Goal: Transaction & Acquisition: Subscribe to service/newsletter

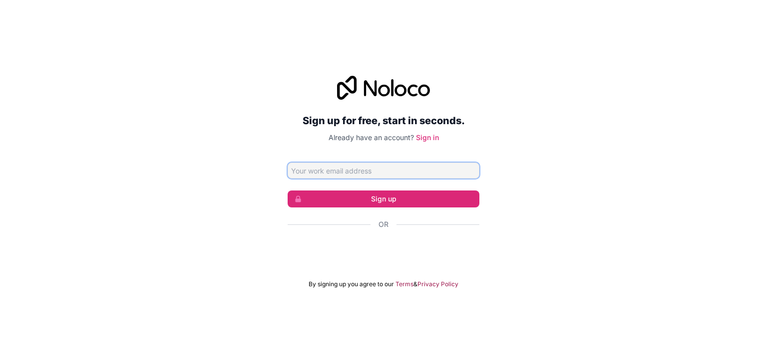
click at [377, 175] on input "Email address" at bounding box center [383, 171] width 192 height 16
click at [287, 191] on button "Sign up" at bounding box center [383, 199] width 192 height 17
type input "deepak.media360@gmail.com"
click button "Sign up" at bounding box center [383, 199] width 192 height 17
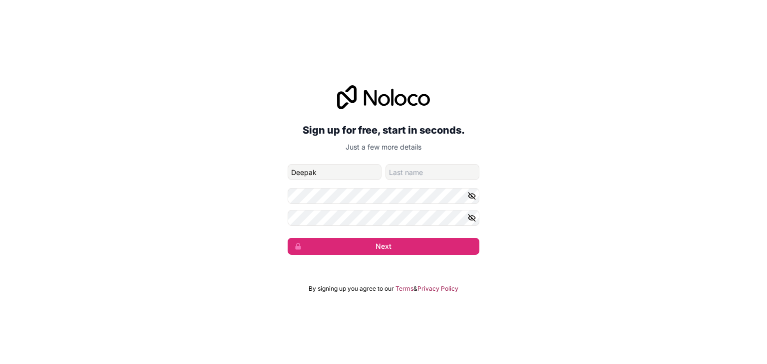
type input "Deepak"
click at [399, 173] on input "family-name" at bounding box center [432, 172] width 94 height 16
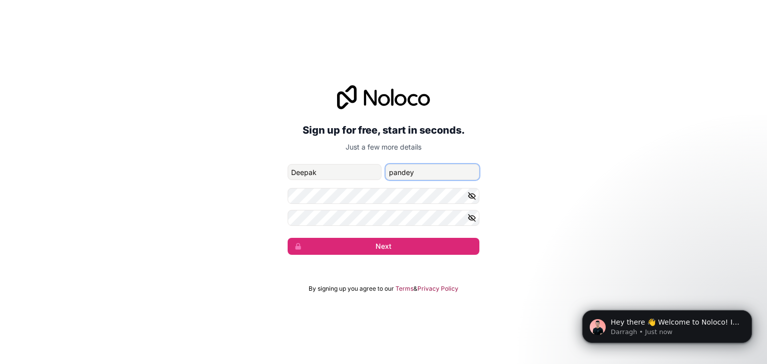
type input "pandey"
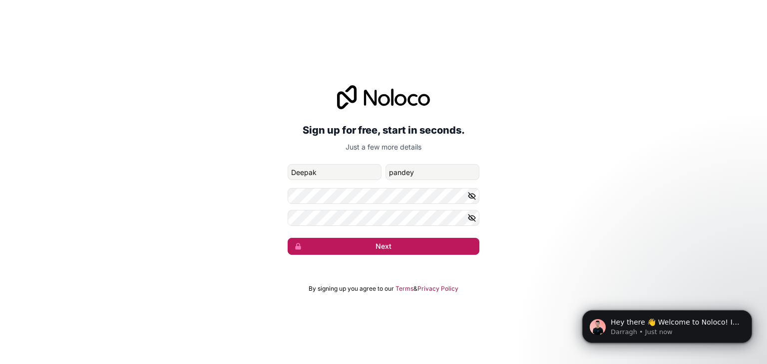
click at [433, 242] on button "Next" at bounding box center [383, 246] width 192 height 17
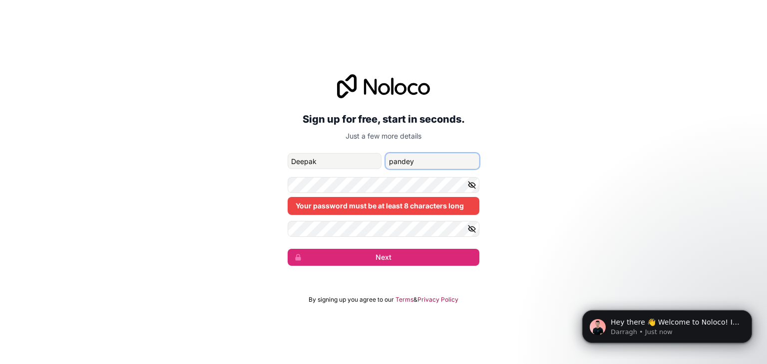
click at [407, 167] on input "pandey" at bounding box center [432, 161] width 94 height 16
click at [363, 229] on form "deepak.media360@gmail.com Deepak pandey Your password must be at least 8 charac…" at bounding box center [383, 209] width 192 height 113
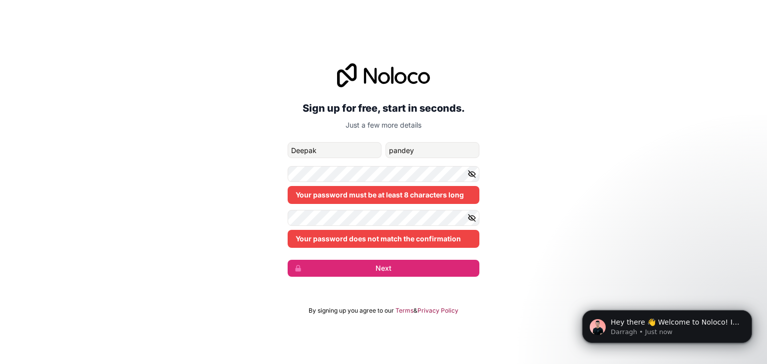
click at [361, 206] on form "deepak.media360@gmail.com Deepak pandey Your password must be at least 8 charac…" at bounding box center [383, 209] width 192 height 135
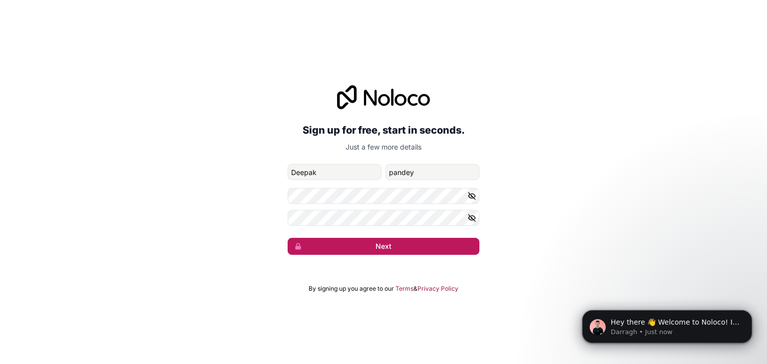
click at [366, 244] on button "Next" at bounding box center [383, 246] width 192 height 17
